Goal: Transaction & Acquisition: Purchase product/service

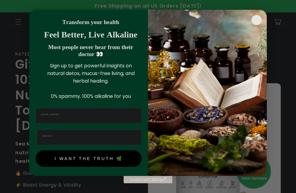
click at [32, 15] on circle "Close dialog" at bounding box center [257, 20] width 10 height 10
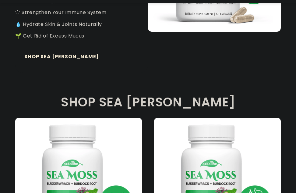
scroll to position [244, 0]
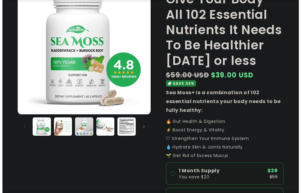
scroll to position [153, 0]
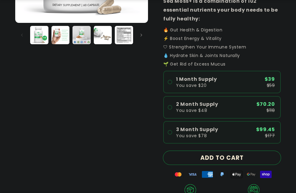
click at [226, 162] on button "ADD TO CART" at bounding box center [223, 158] width 118 height 14
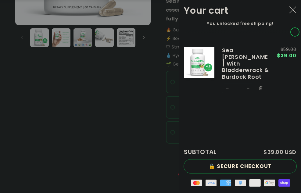
click at [246, 160] on button "🔒 SECURE CHECKOUT" at bounding box center [240, 167] width 113 height 14
